Goal: Information Seeking & Learning: Find contact information

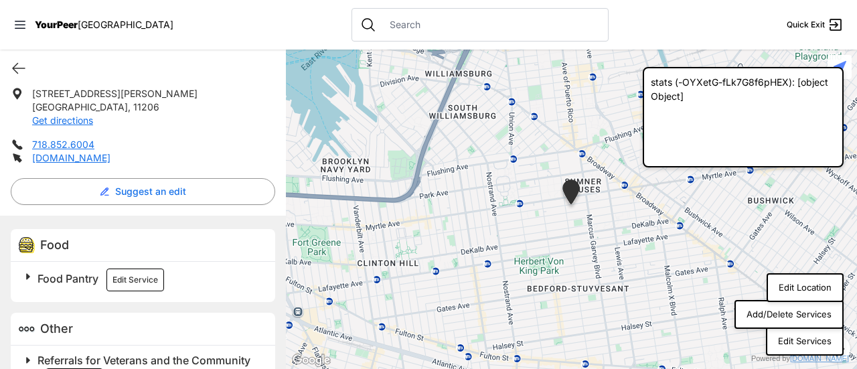
scroll to position [333, 0]
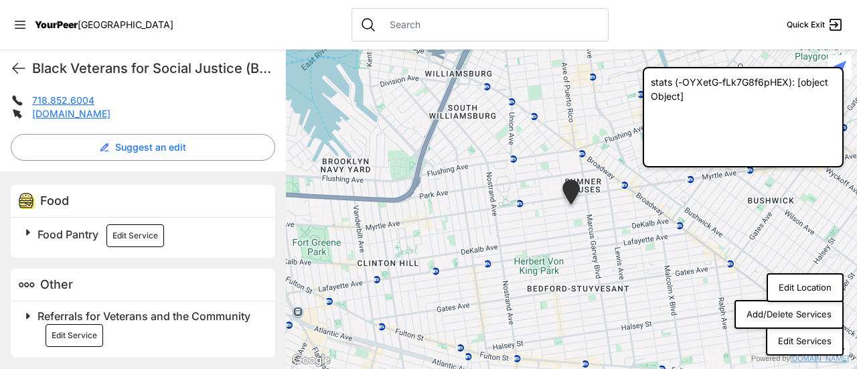
click at [54, 236] on span "Food Pantry" at bounding box center [67, 234] width 61 height 13
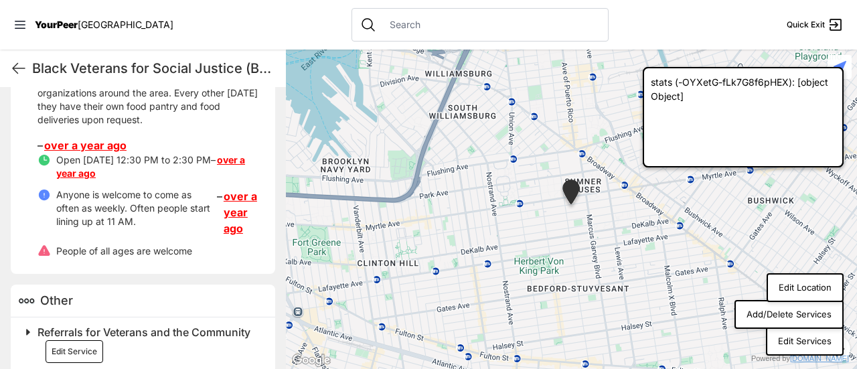
scroll to position [272, 0]
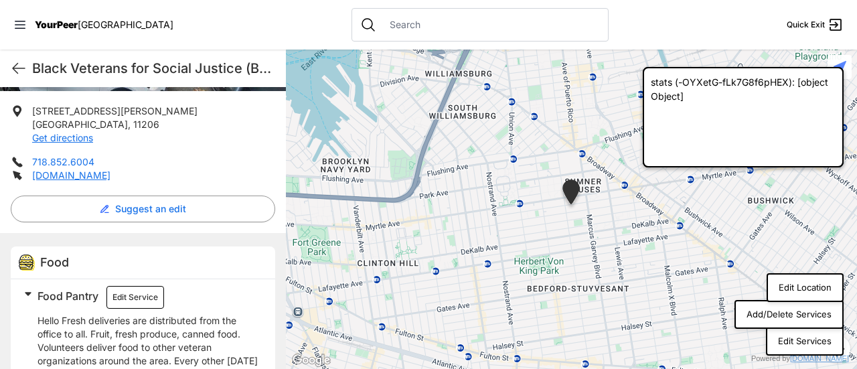
click at [81, 160] on link "718.852.6004" at bounding box center [63, 161] width 62 height 11
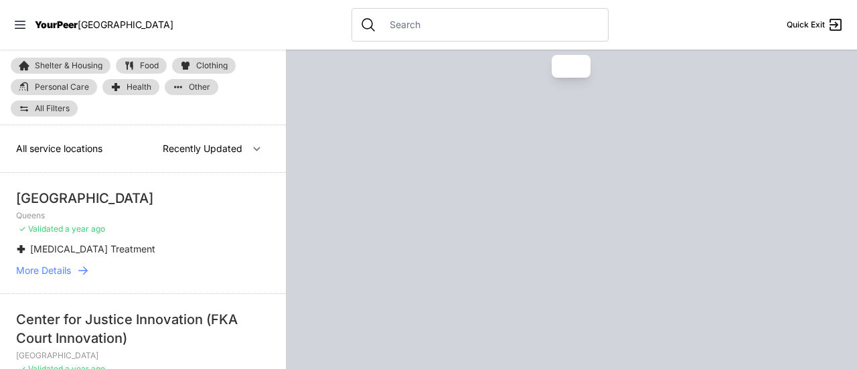
scroll to position [201, 0]
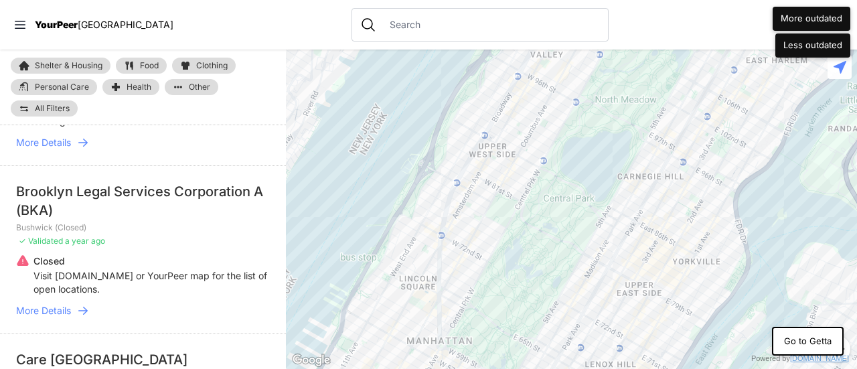
click at [54, 191] on div "Brooklyn Legal Services Corporation A (BKA)" at bounding box center [143, 200] width 254 height 37
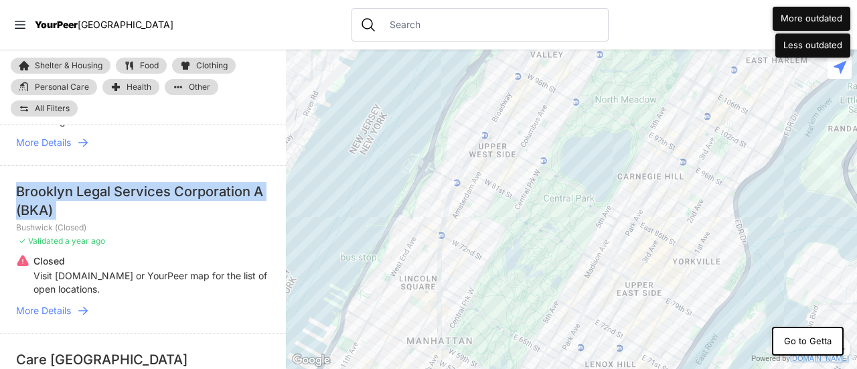
click at [54, 191] on div "Brooklyn Legal Services Corporation A (BKA)" at bounding box center [143, 200] width 254 height 37
click at [56, 311] on span "More Details" at bounding box center [43, 310] width 55 height 13
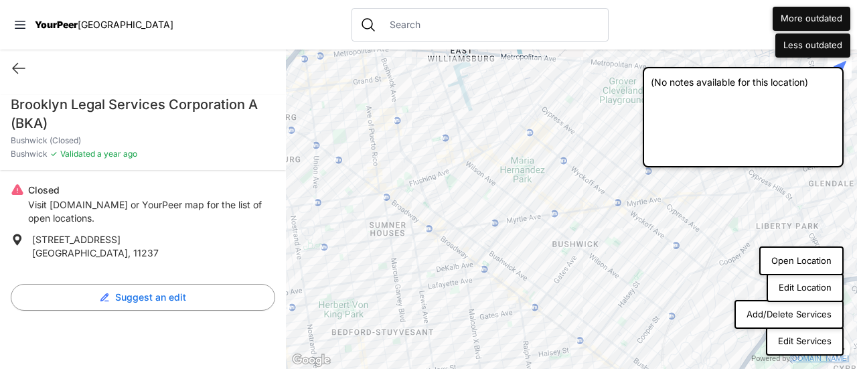
click at [795, 311] on button "Add/Delete Services" at bounding box center [788, 314] width 109 height 29
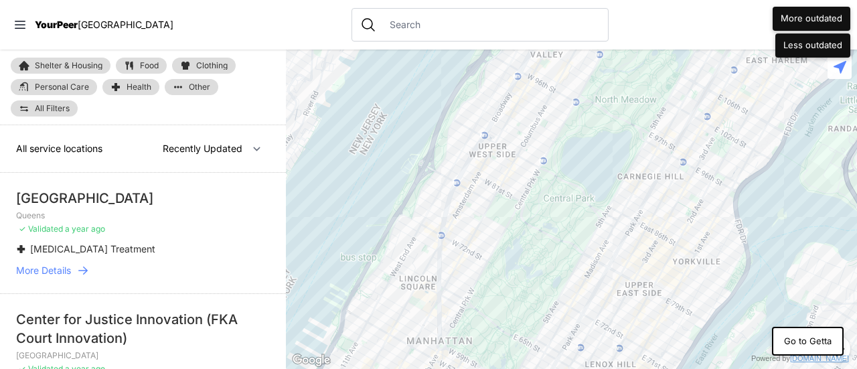
click at [395, 18] on input "text" at bounding box center [491, 24] width 218 height 13
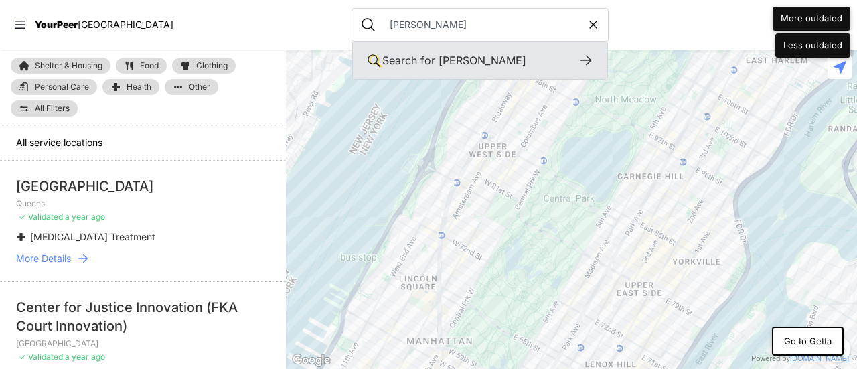
type input "joseph"
click at [472, 63] on div "Search for joseph" at bounding box center [479, 60] width 195 height 16
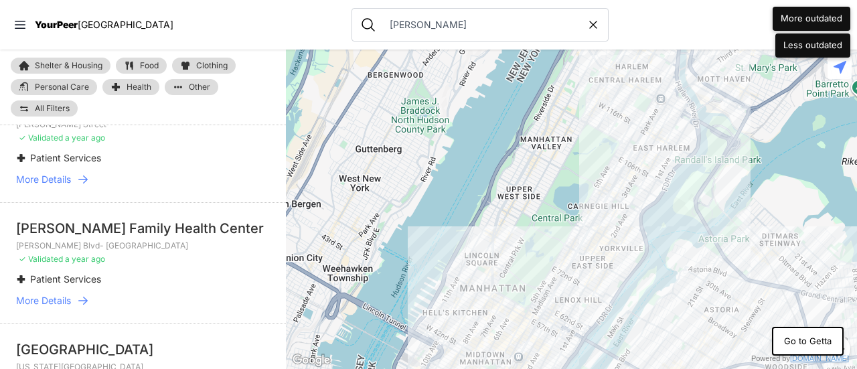
scroll to position [335, 0]
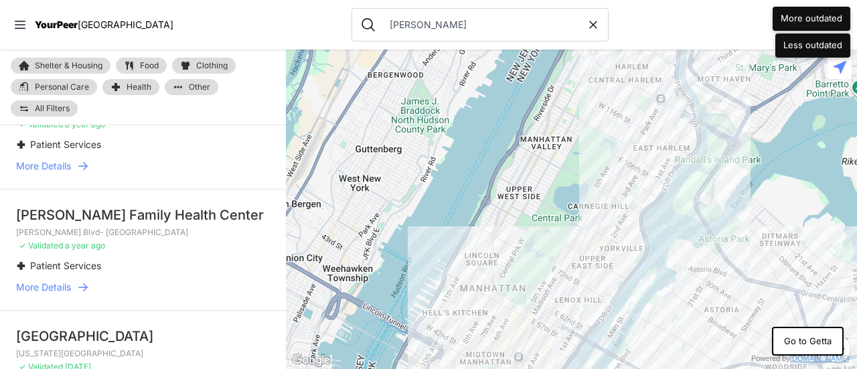
click at [64, 173] on span "More Details" at bounding box center [43, 165] width 55 height 13
drag, startPoint x: 48, startPoint y: 347, endPoint x: 50, endPoint y: 354, distance: 6.8
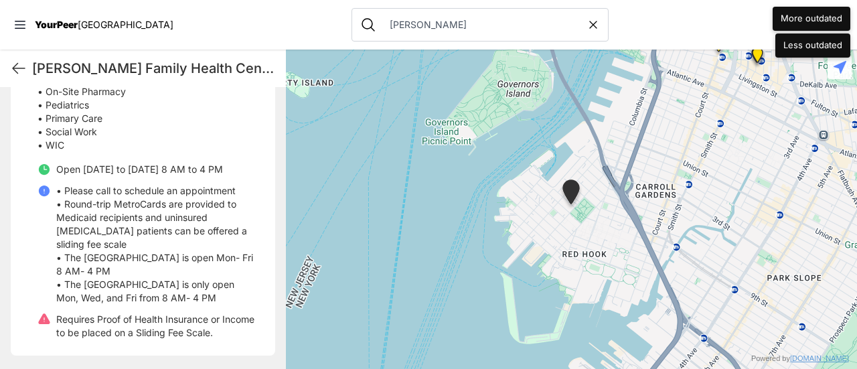
scroll to position [593, 0]
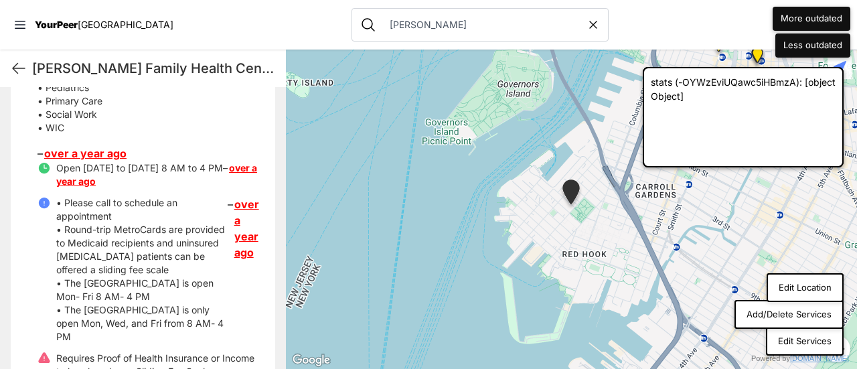
click at [236, 222] on link "over a year ago" at bounding box center [246, 228] width 25 height 64
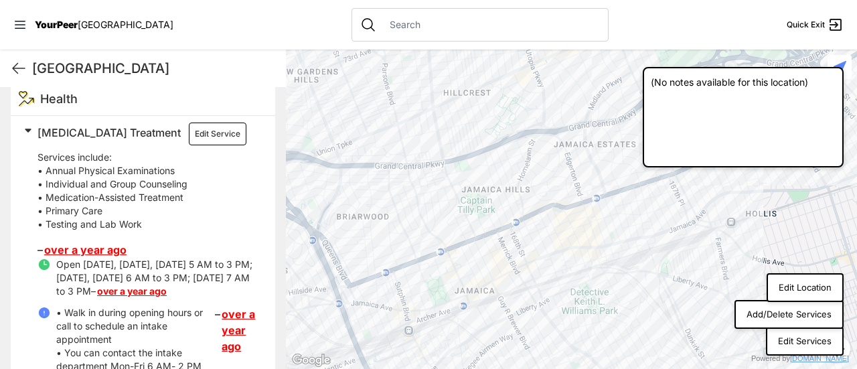
scroll to position [216, 0]
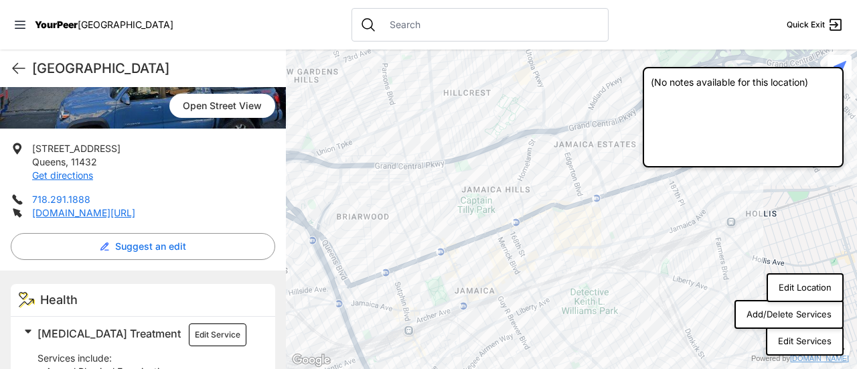
click at [74, 199] on link "718.291.1888" at bounding box center [61, 198] width 58 height 11
click at [130, 218] on link "[DOMAIN_NAME][URL]" at bounding box center [83, 212] width 103 height 11
click at [189, 346] on button "Edit Service" at bounding box center [218, 334] width 58 height 23
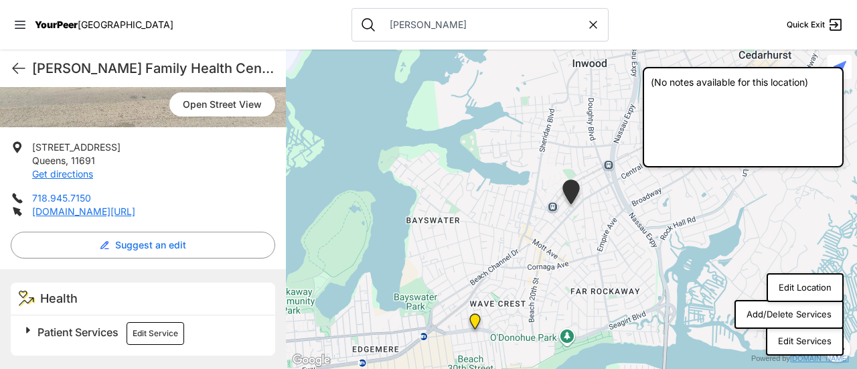
click at [71, 197] on link "718.945.7150" at bounding box center [61, 197] width 59 height 11
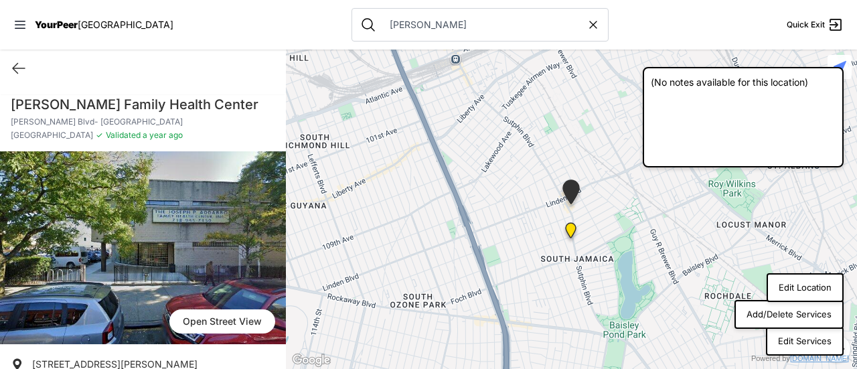
click at [795, 289] on button "Edit Location" at bounding box center [805, 287] width 77 height 29
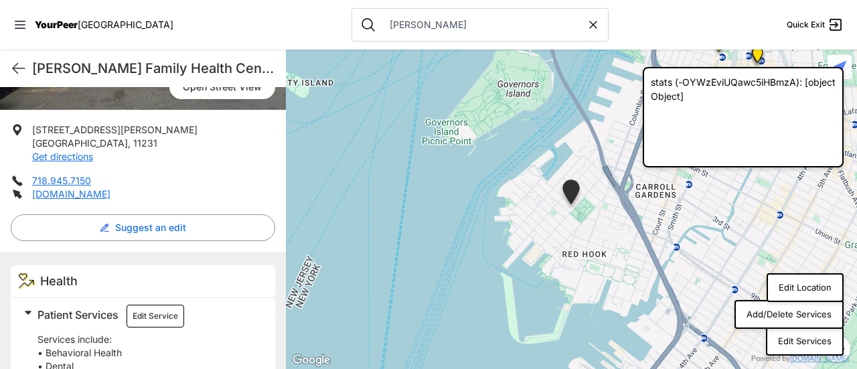
scroll to position [234, 0]
click at [72, 186] on link "718.945.7150" at bounding box center [61, 180] width 59 height 11
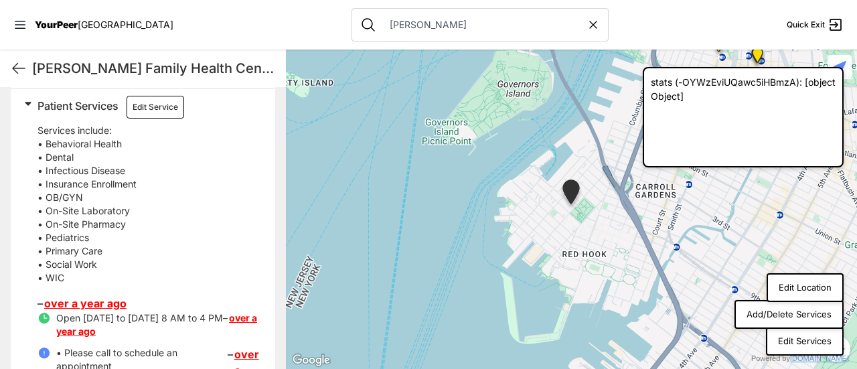
scroll to position [636, 0]
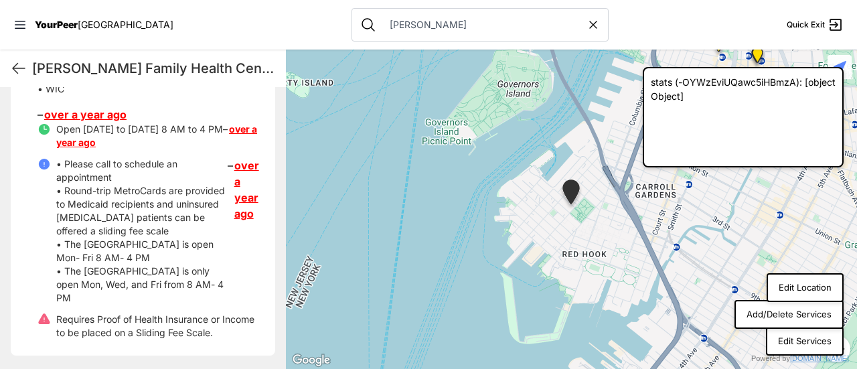
click at [87, 121] on link "over a year ago" at bounding box center [85, 114] width 82 height 13
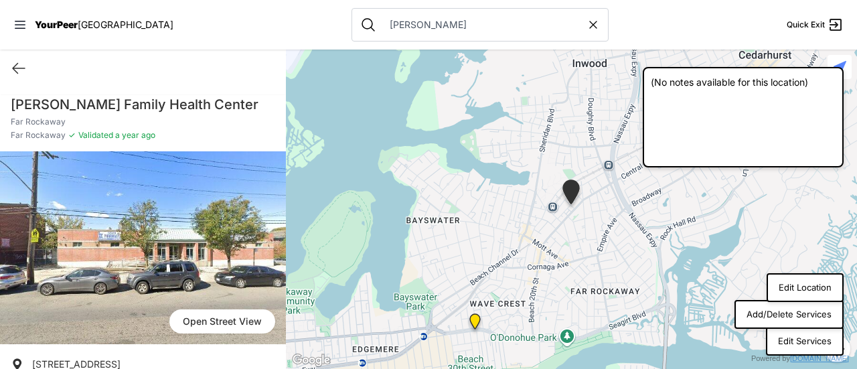
scroll to position [234, 0]
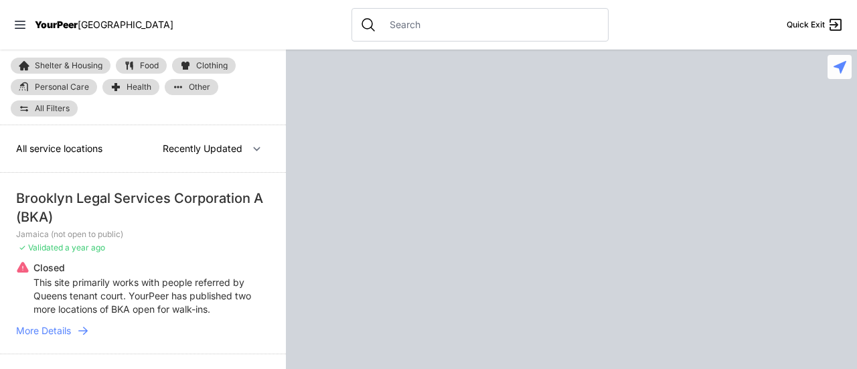
click at [59, 329] on span "More Details" at bounding box center [43, 330] width 55 height 13
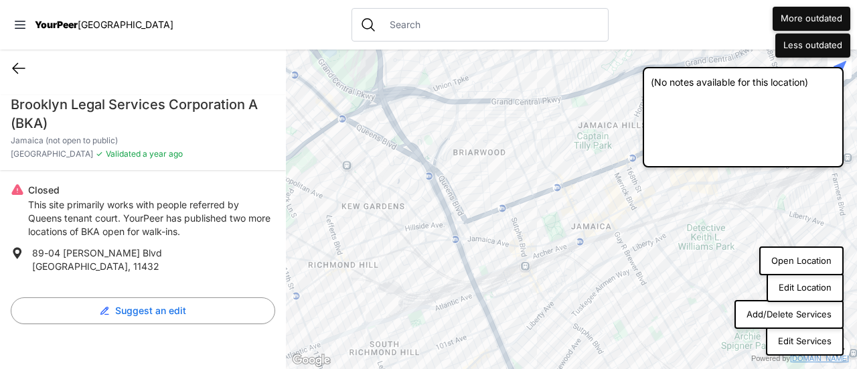
click at [19, 62] on icon at bounding box center [19, 68] width 16 height 16
select select "recentlyUpdated"
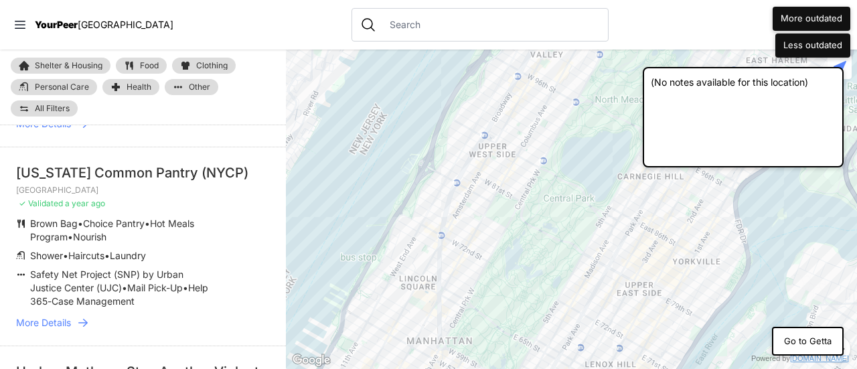
scroll to position [603, 0]
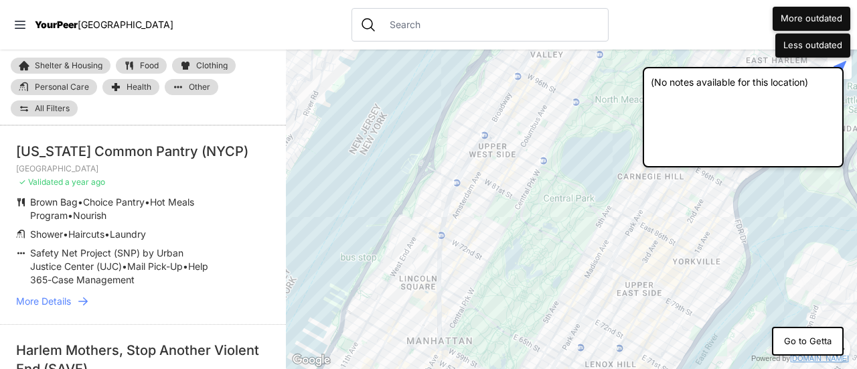
click at [46, 299] on span "More Details" at bounding box center [43, 301] width 55 height 13
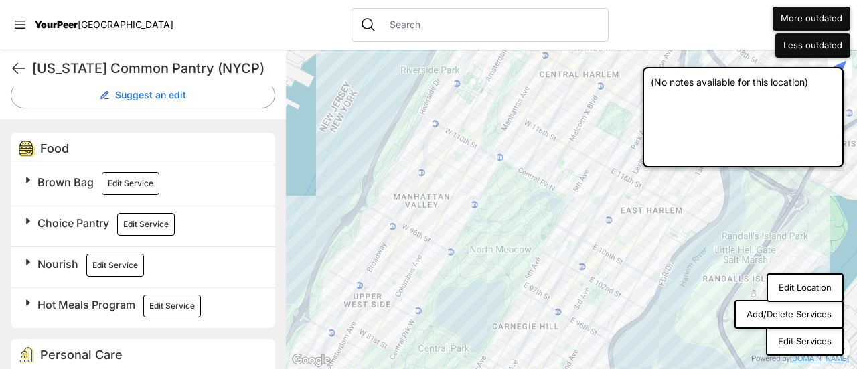
scroll to position [99, 0]
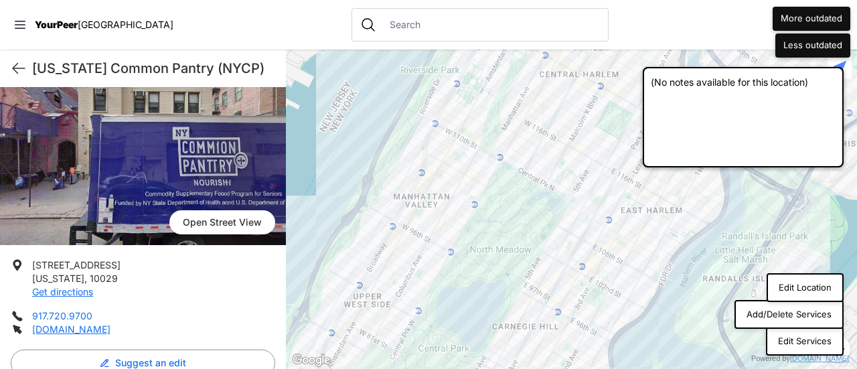
click at [84, 311] on link "917.720.9700" at bounding box center [62, 315] width 60 height 11
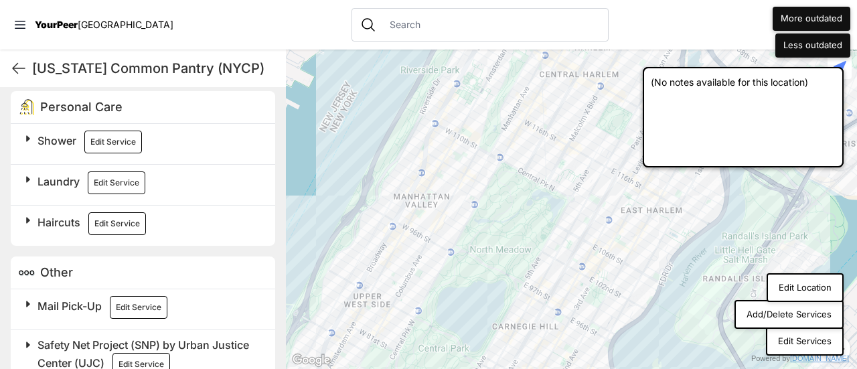
scroll to position [679, 0]
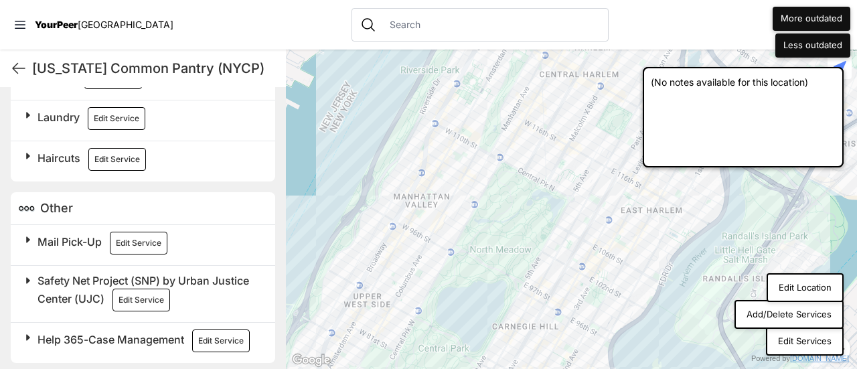
click at [55, 281] on h2 "Safety Net Project (SNP) by Urban Justice Center (UJC) Edit Service" at bounding box center [148, 291] width 222 height 39
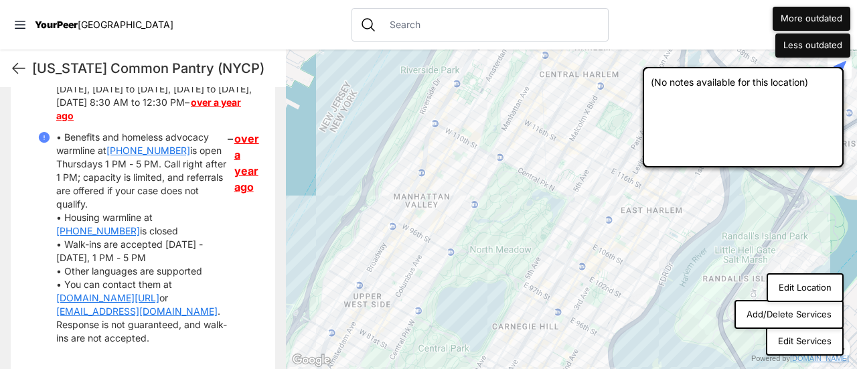
scroll to position [1024, 0]
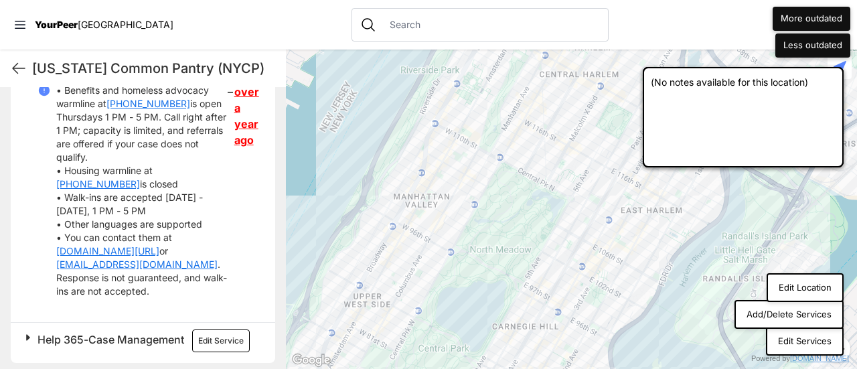
click at [134, 249] on link "[DOMAIN_NAME][URL]" at bounding box center [107, 250] width 103 height 13
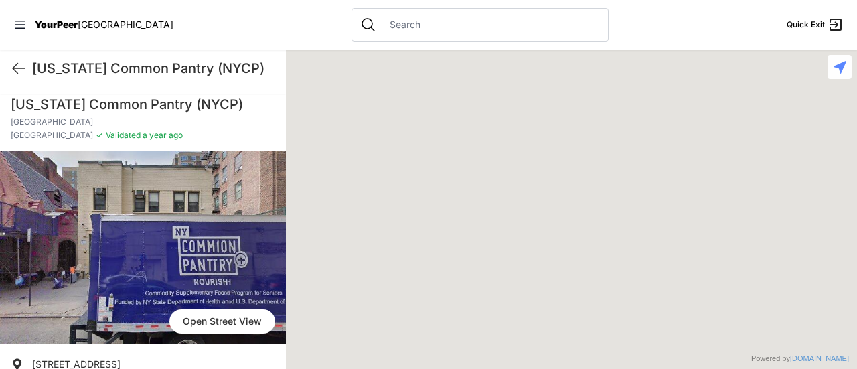
scroll to position [923, 0]
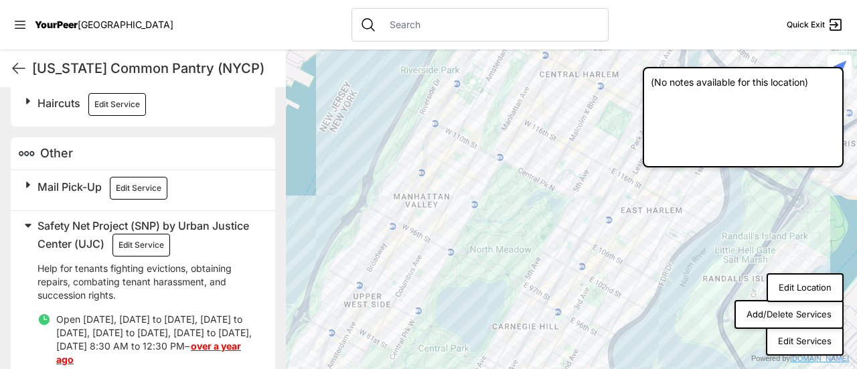
scroll to position [771, 0]
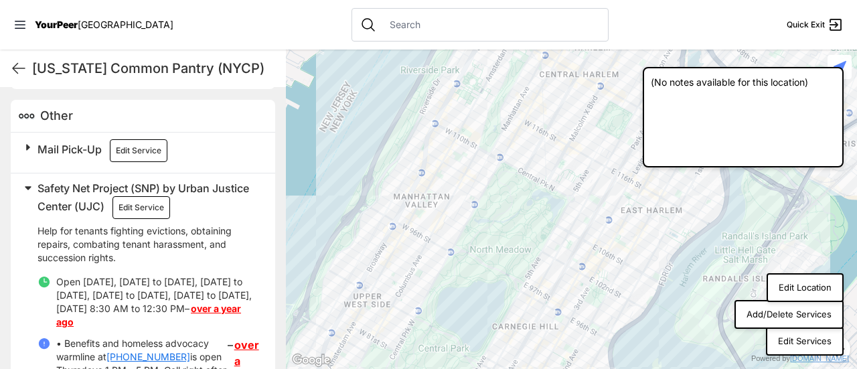
click at [237, 337] on link "over a year ago" at bounding box center [246, 369] width 25 height 64
